Goal: Information Seeking & Learning: Learn about a topic

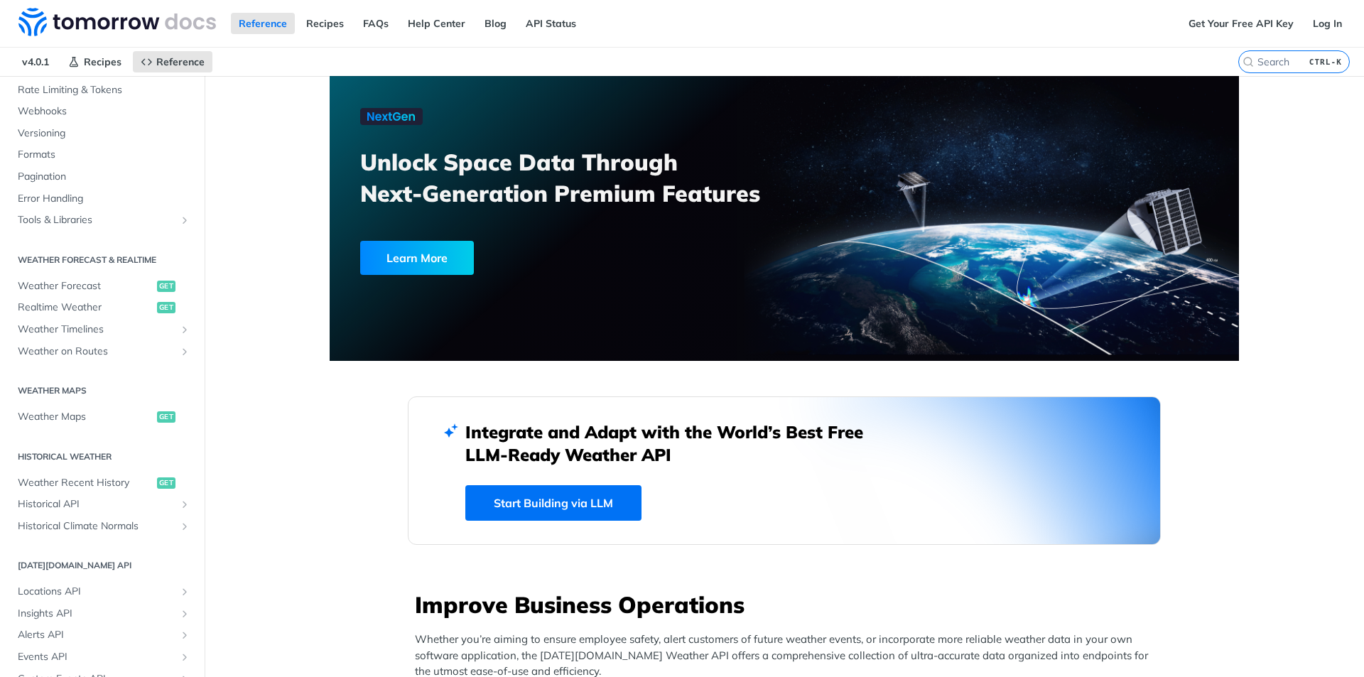
scroll to position [142, 0]
click at [87, 304] on span "Realtime Weather" at bounding box center [86, 306] width 136 height 14
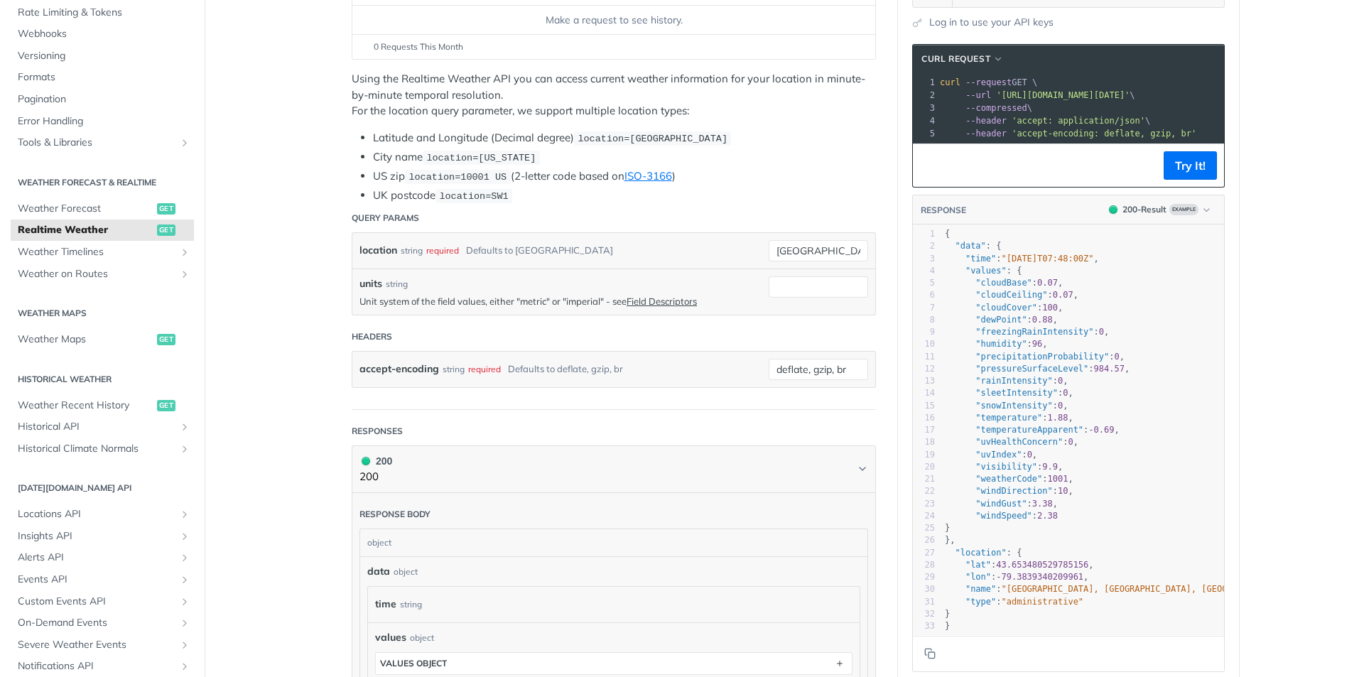
scroll to position [1, 0]
click at [111, 420] on span "Historical API" at bounding box center [97, 427] width 158 height 14
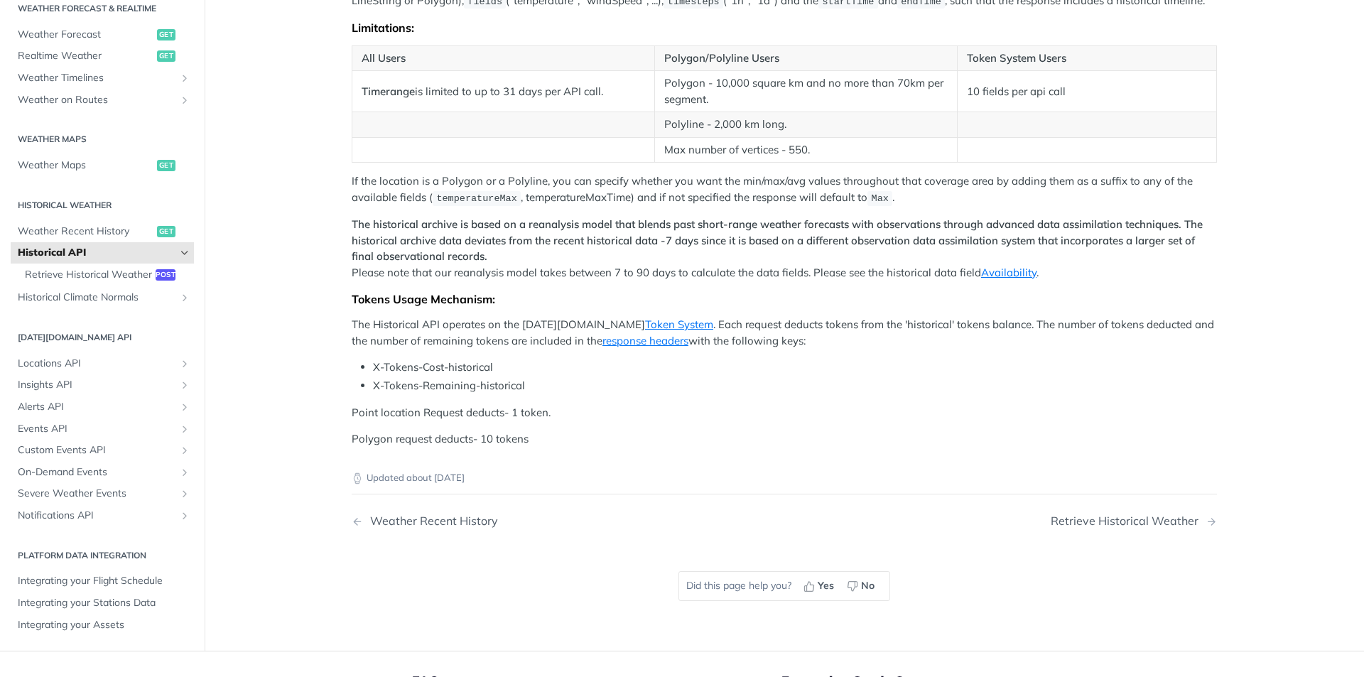
scroll to position [508, 0]
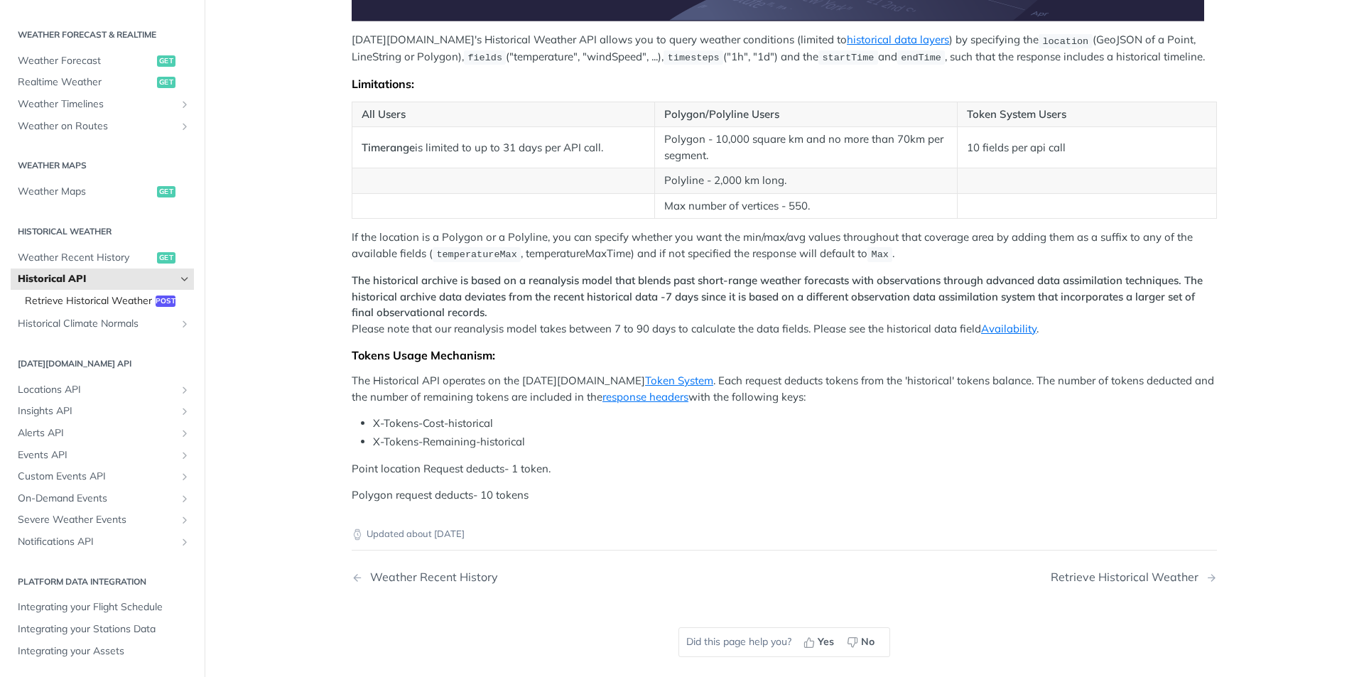
click at [72, 294] on span "Retrieve Historical Weather" at bounding box center [88, 301] width 127 height 14
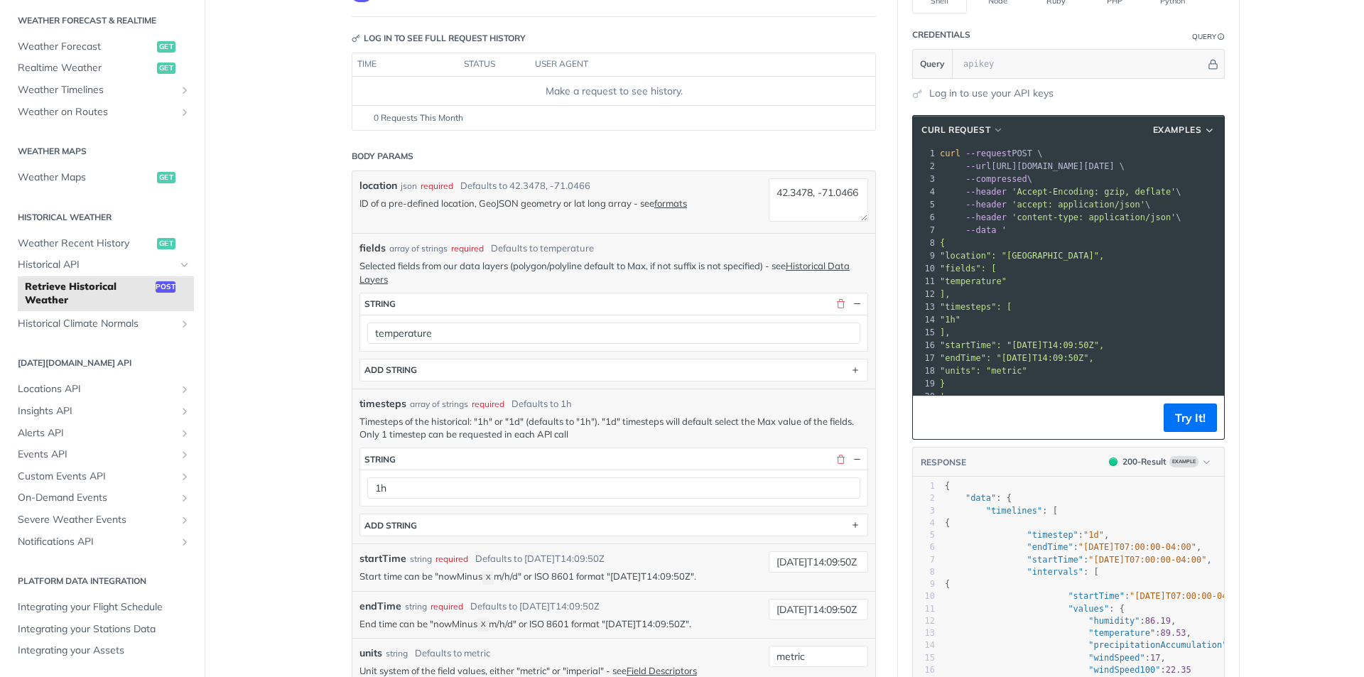
scroll to position [213, 0]
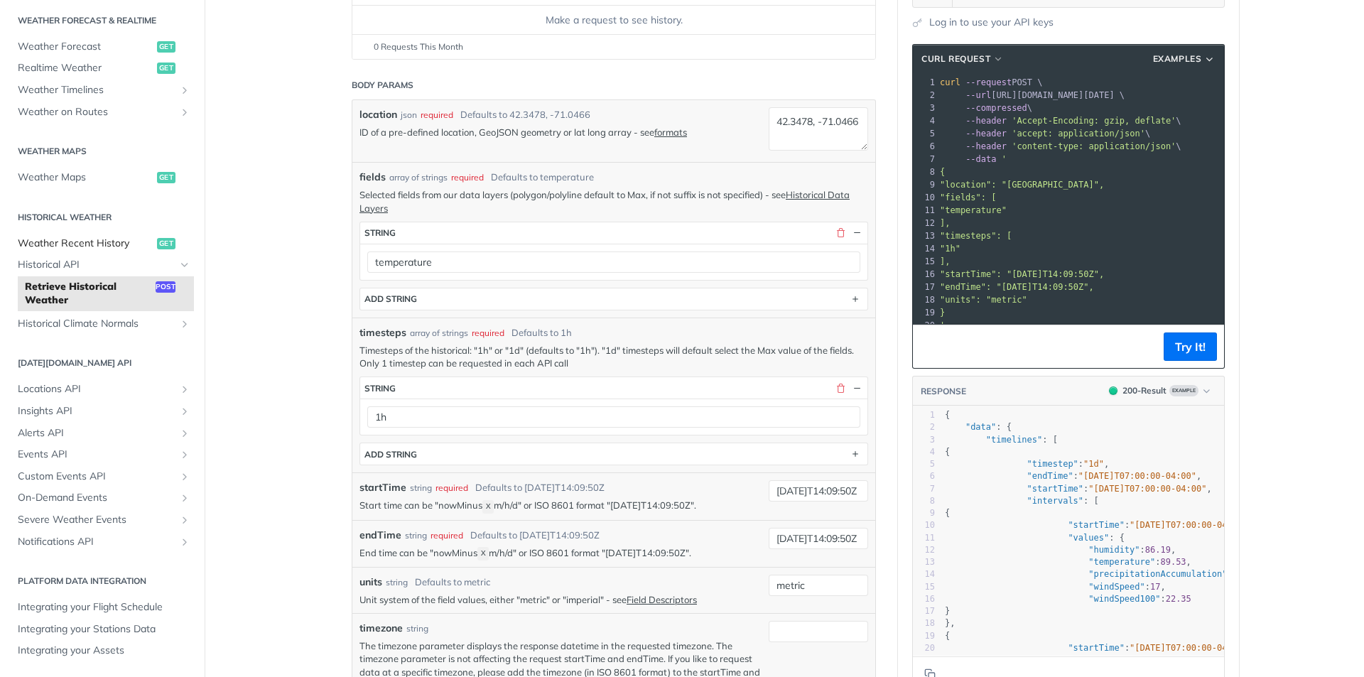
click at [102, 244] on span "Weather Recent History" at bounding box center [86, 243] width 136 height 14
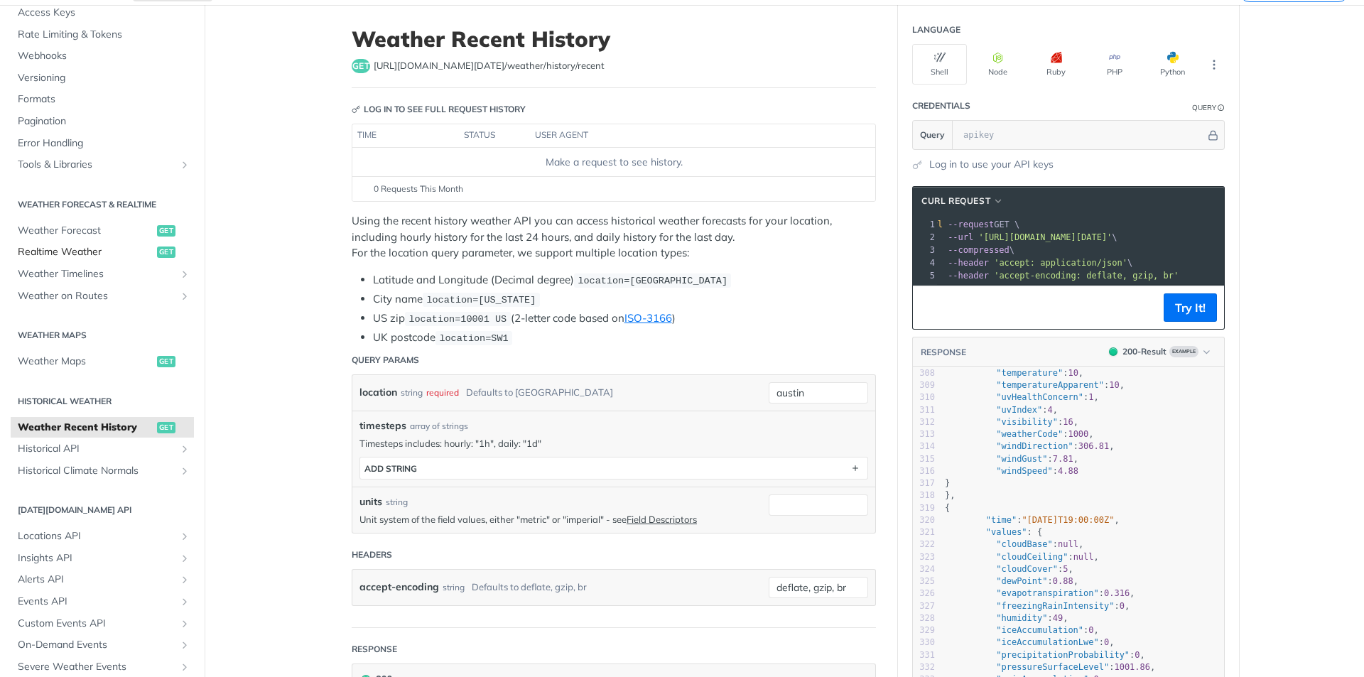
click at [89, 249] on span "Realtime Weather" at bounding box center [86, 252] width 136 height 14
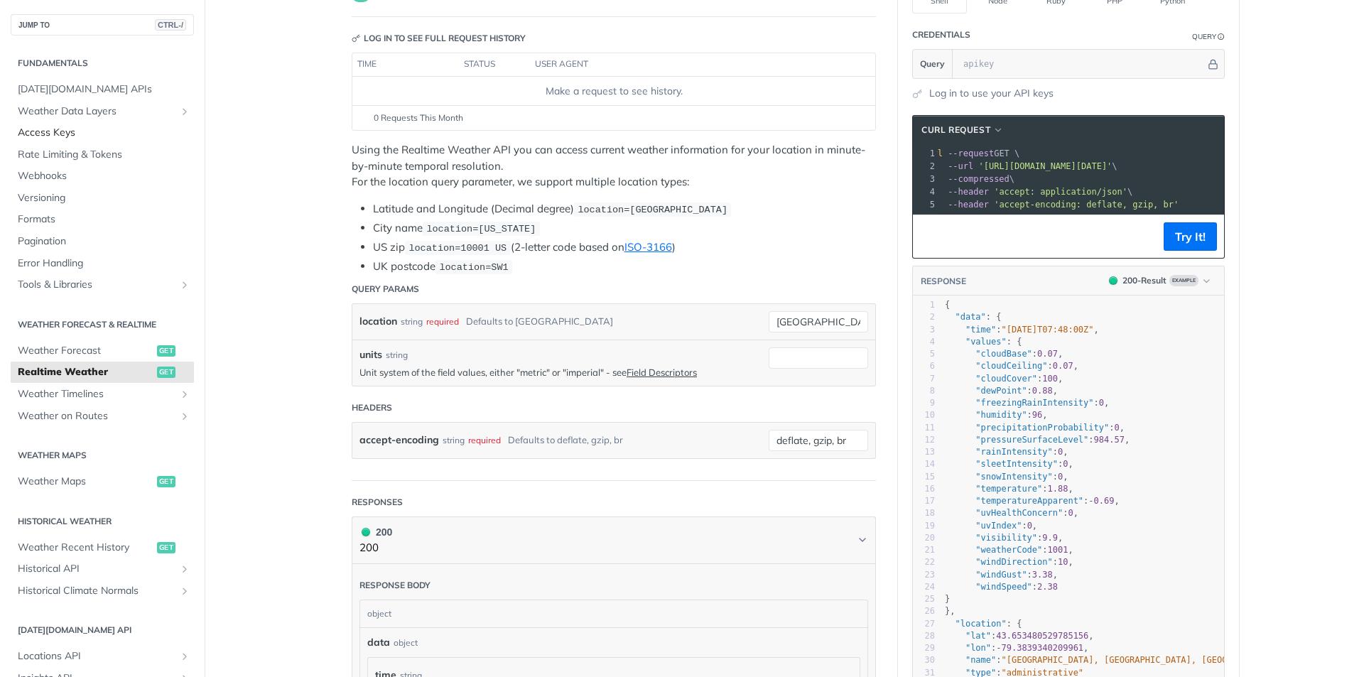
click at [55, 137] on span "Access Keys" at bounding box center [104, 133] width 173 height 14
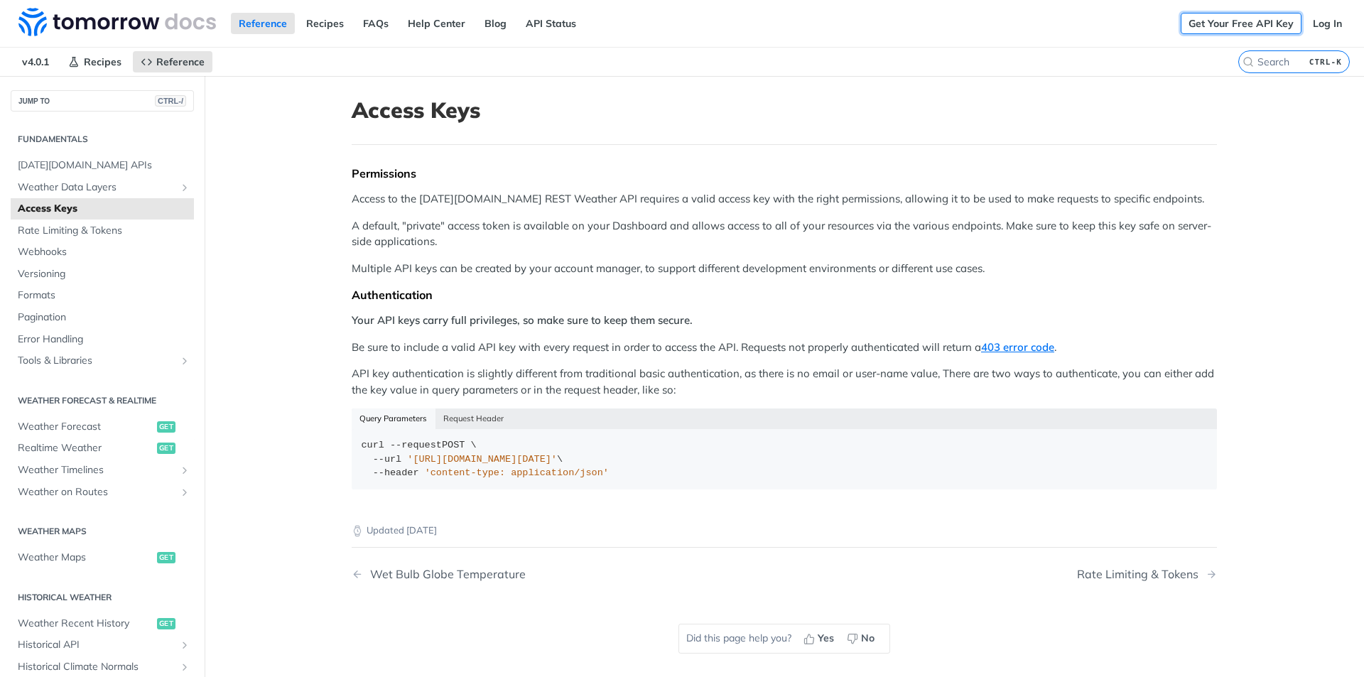
click at [1224, 28] on link "Get Your Free API Key" at bounding box center [1240, 23] width 121 height 21
click at [1321, 23] on link "Log In" at bounding box center [1327, 23] width 45 height 21
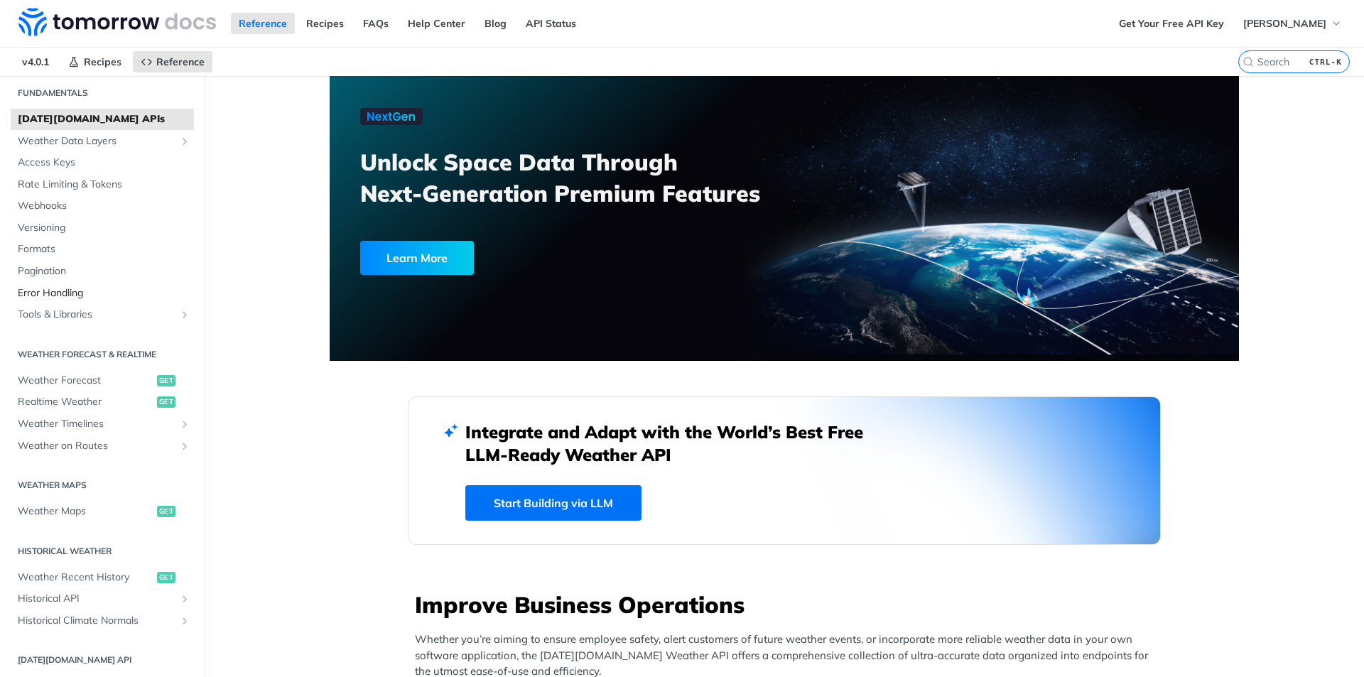
scroll to position [71, 0]
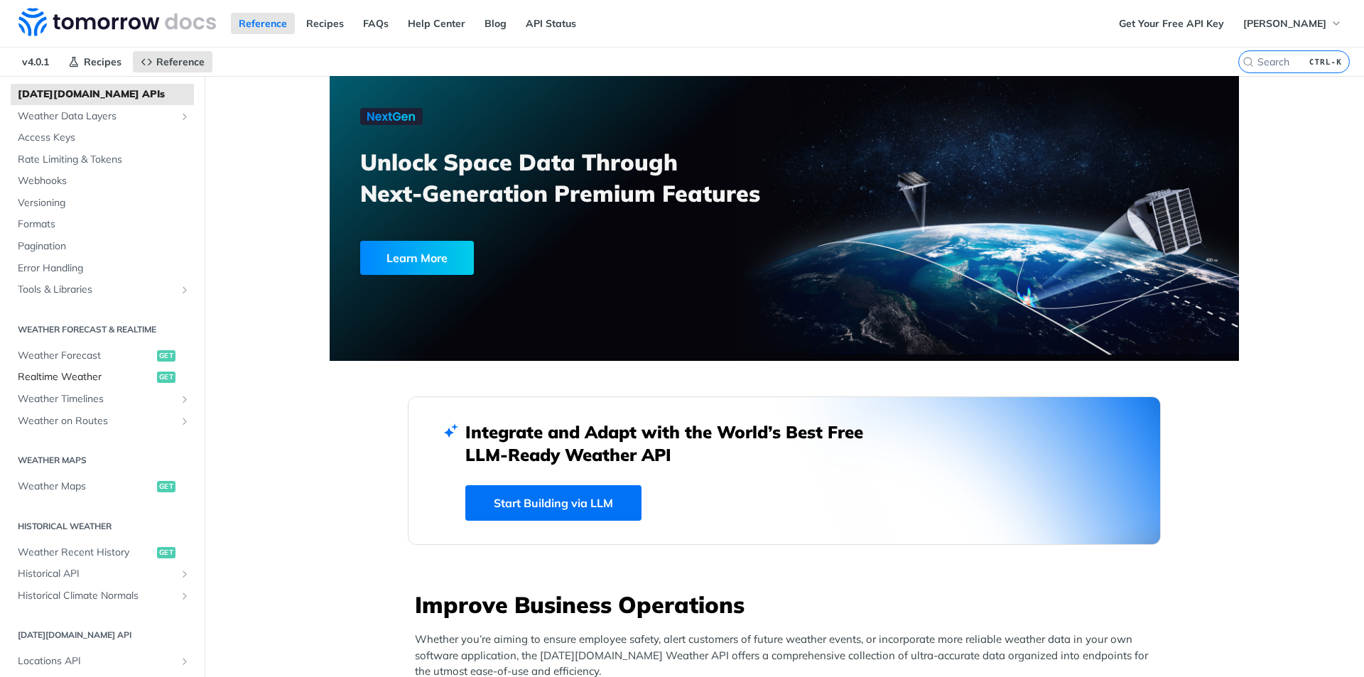
click at [72, 374] on span "Realtime Weather" at bounding box center [86, 377] width 136 height 14
